Goal: Task Accomplishment & Management: Complete application form

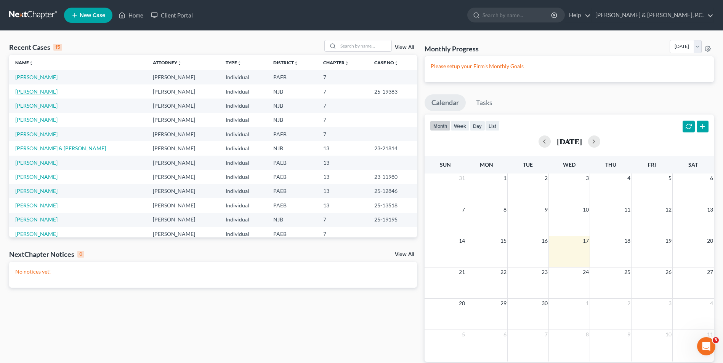
click at [46, 93] on link "[PERSON_NAME]" at bounding box center [36, 91] width 42 height 6
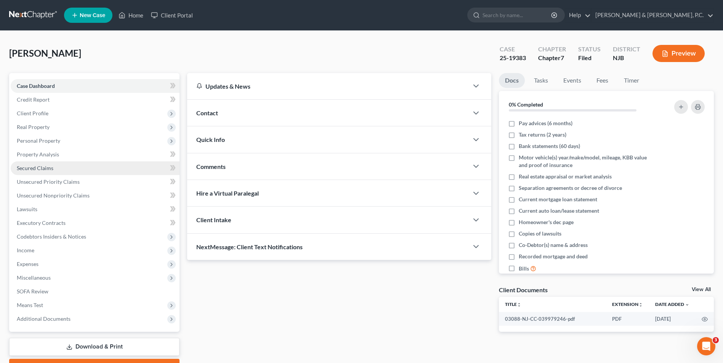
click at [53, 168] on span "Secured Claims" at bounding box center [35, 168] width 37 height 6
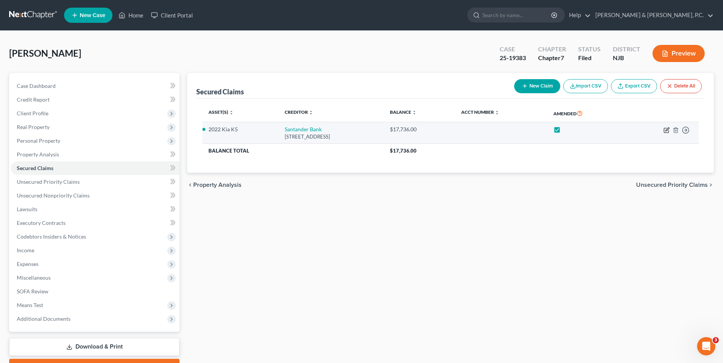
click at [666, 131] on icon "button" at bounding box center [666, 129] width 3 height 3
select select "45"
select select "0"
select select "2"
select select "0"
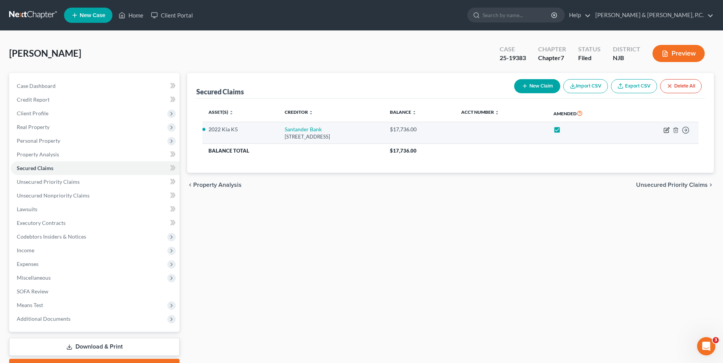
select select "0"
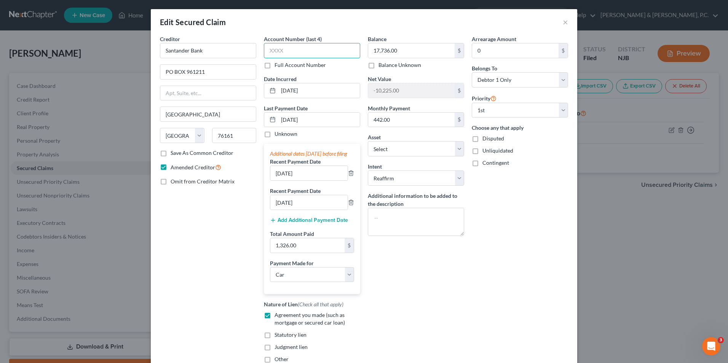
click at [283, 54] on input "text" at bounding box center [312, 50] width 96 height 15
click at [275, 67] on label "Full Account Number" at bounding box center [300, 65] width 51 height 8
click at [278, 66] on input "Full Account Number" at bounding box center [280, 63] width 5 height 5
click at [285, 51] on input "text" at bounding box center [312, 50] width 96 height 15
type input "7"
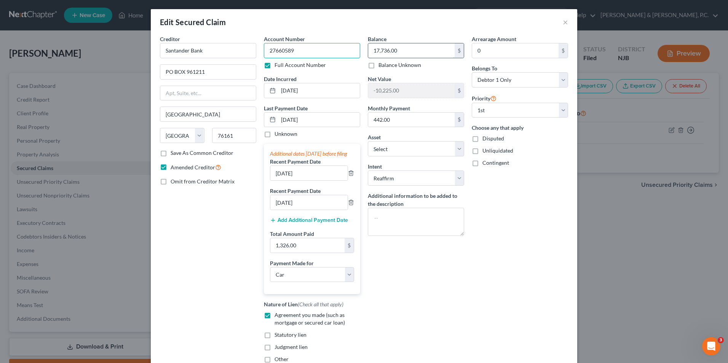
type input "27660589"
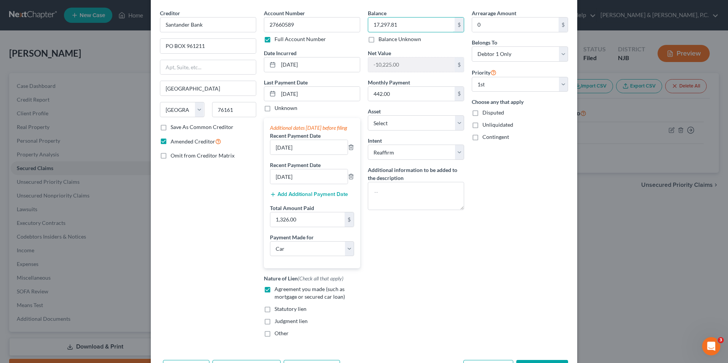
scroll to position [68, 0]
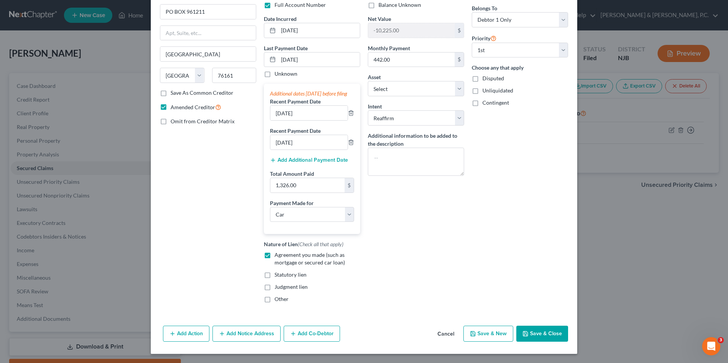
type input "17,297.81"
click at [527, 331] on button "Save & Close" at bounding box center [543, 334] width 52 height 16
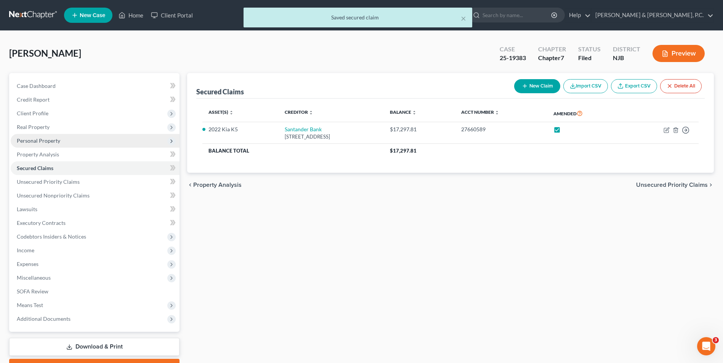
click at [37, 138] on span "Personal Property" at bounding box center [38, 141] width 43 height 6
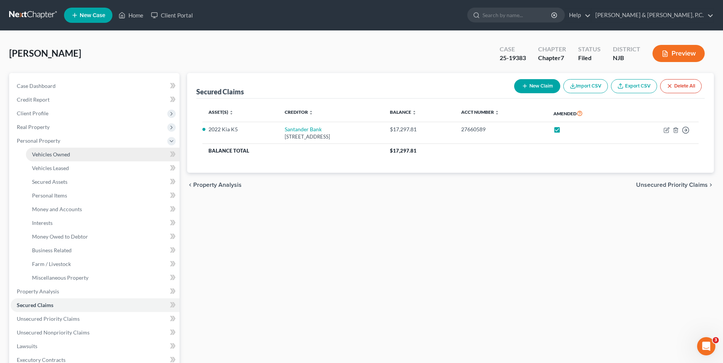
click at [59, 155] on span "Vehicles Owned" at bounding box center [51, 154] width 38 height 6
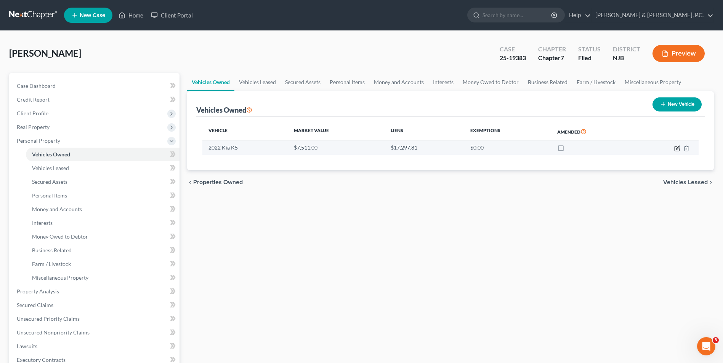
click at [676, 149] on icon "button" at bounding box center [677, 149] width 6 height 6
select select "0"
select select "4"
select select "3"
select select "0"
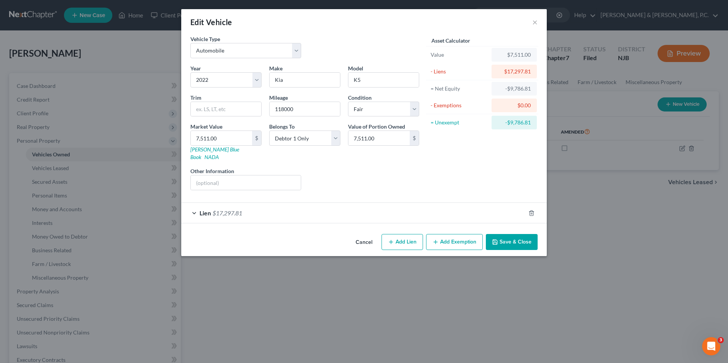
click at [194, 206] on div "Lien $17,297.81" at bounding box center [353, 213] width 344 height 20
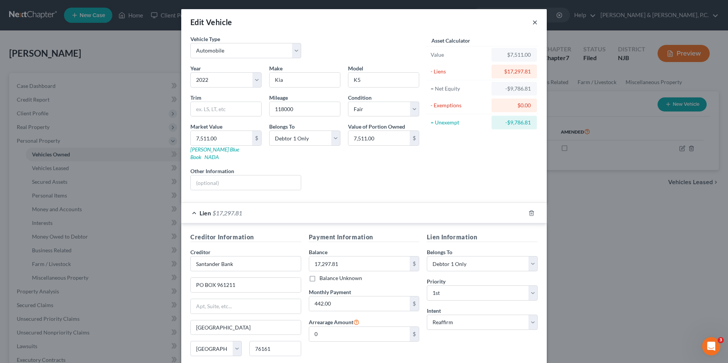
click at [533, 22] on button "×" at bounding box center [535, 22] width 5 height 9
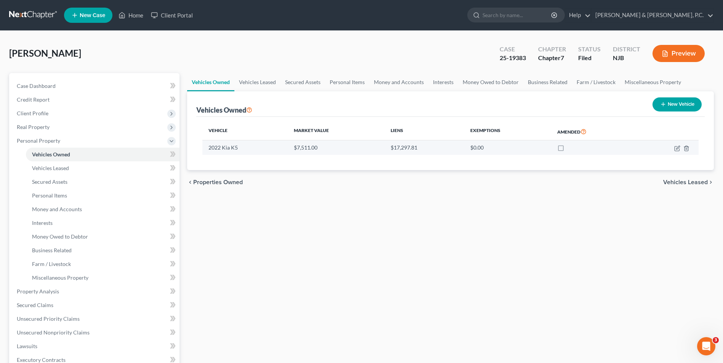
click at [568, 150] on label at bounding box center [568, 150] width 0 height 0
click at [571, 149] on input "checkbox" at bounding box center [573, 146] width 5 height 5
checkbox input "true"
